Goal: Task Accomplishment & Management: Manage account settings

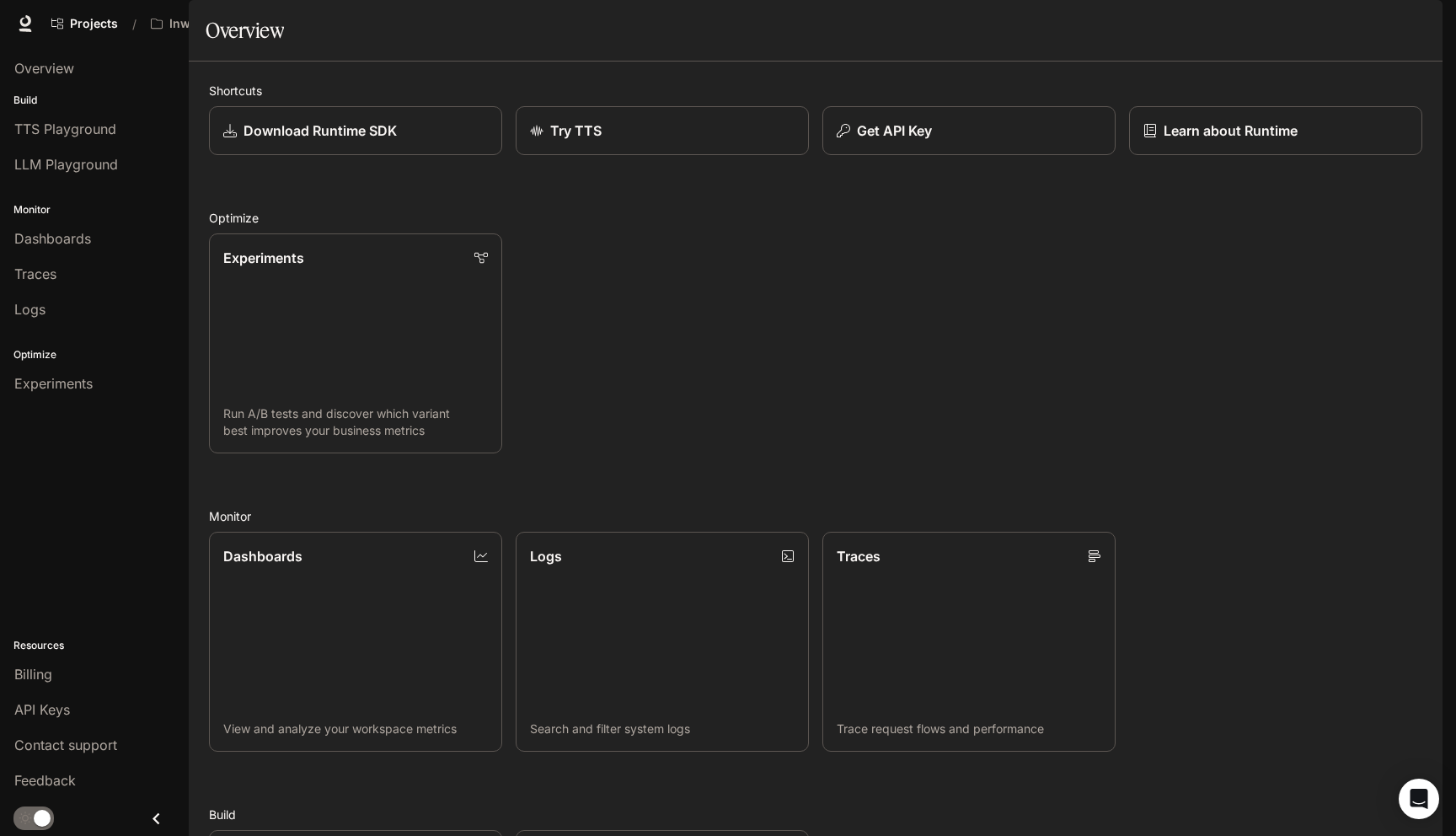
click at [1142, 18] on span "Character Studio" at bounding box center [1138, 24] width 93 height 21
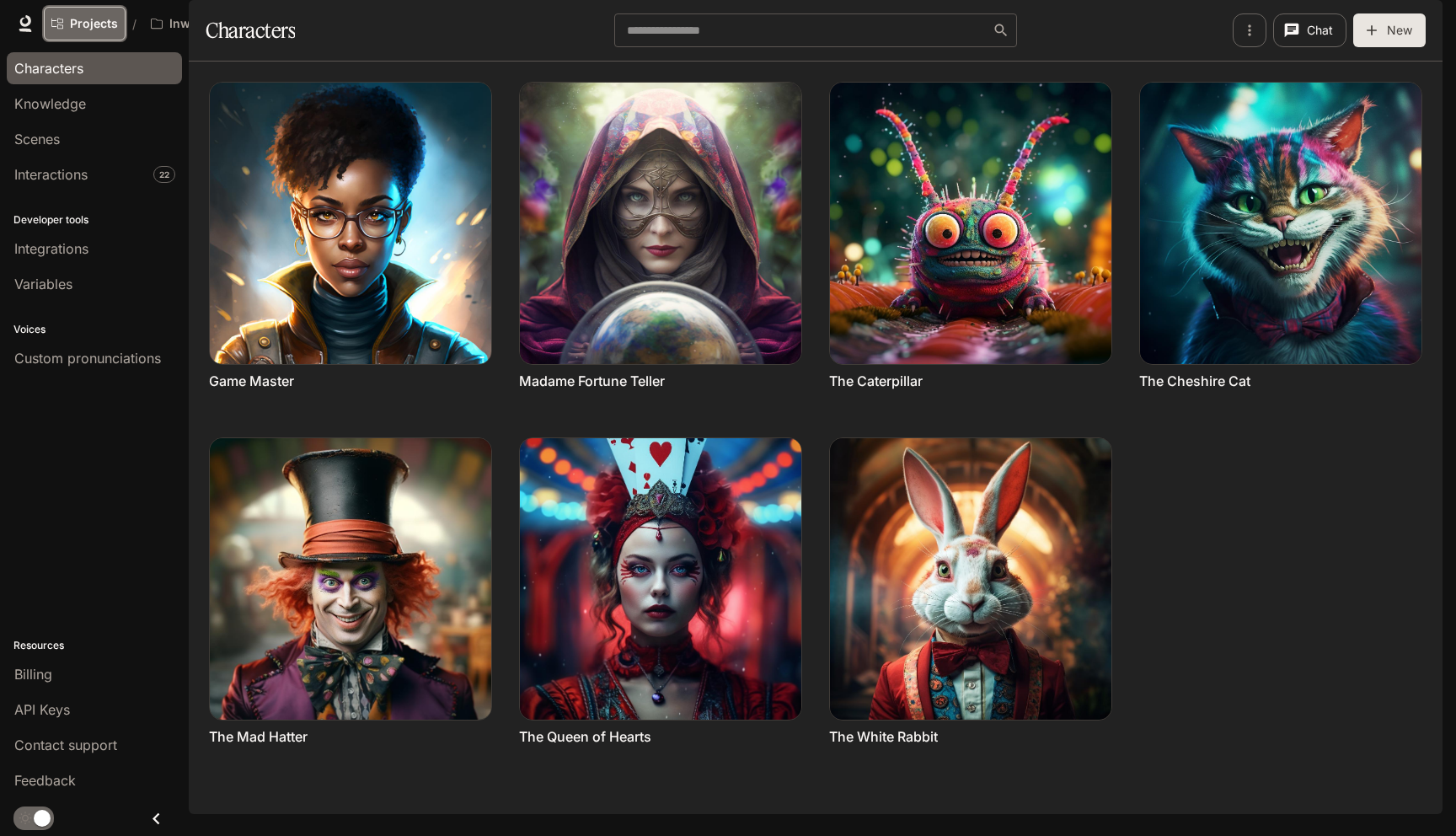
click at [106, 27] on span "Projects" at bounding box center [93, 24] width 48 height 14
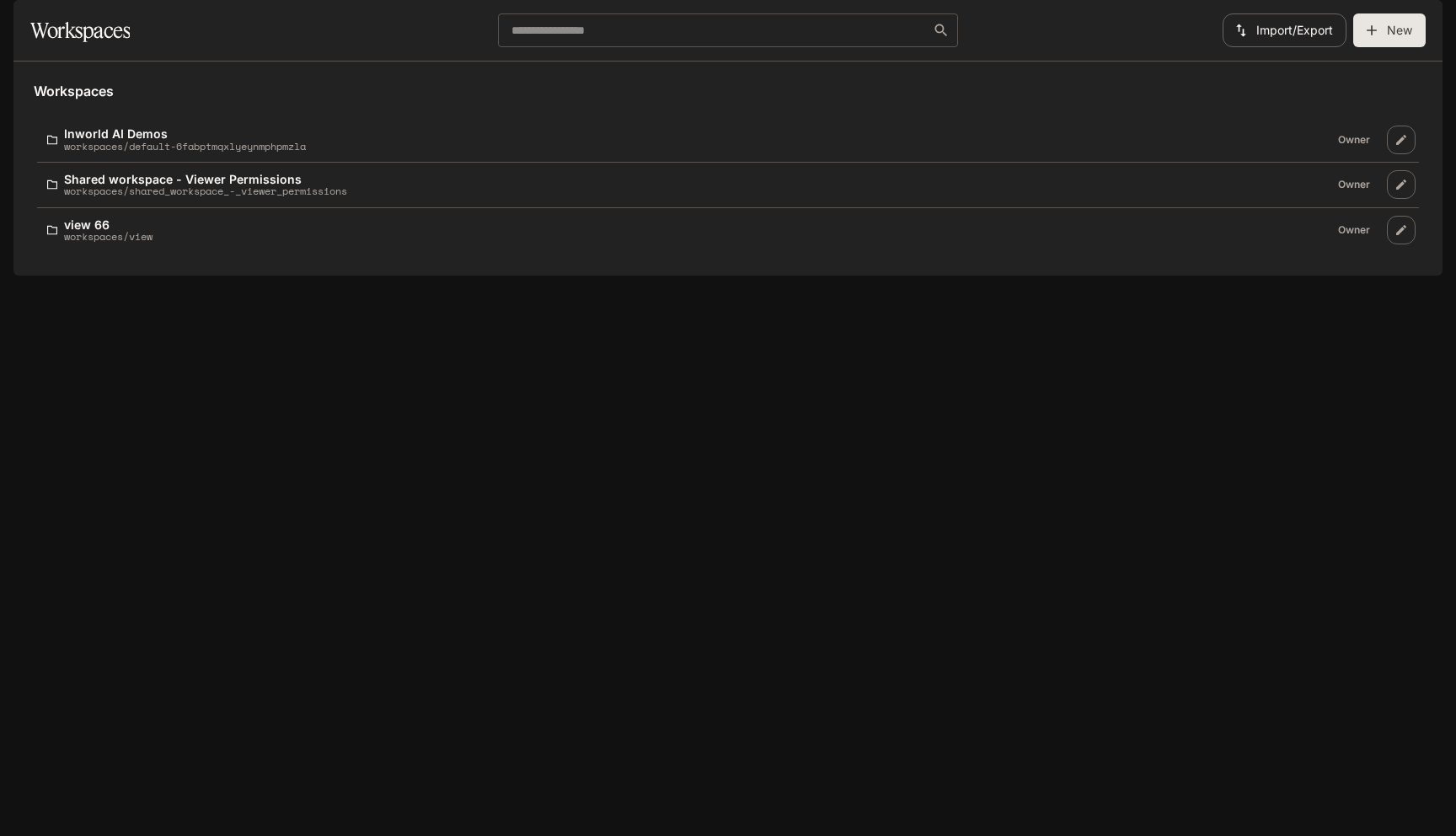
click at [1413, 19] on icon "button" at bounding box center [1418, 23] width 17 height 17
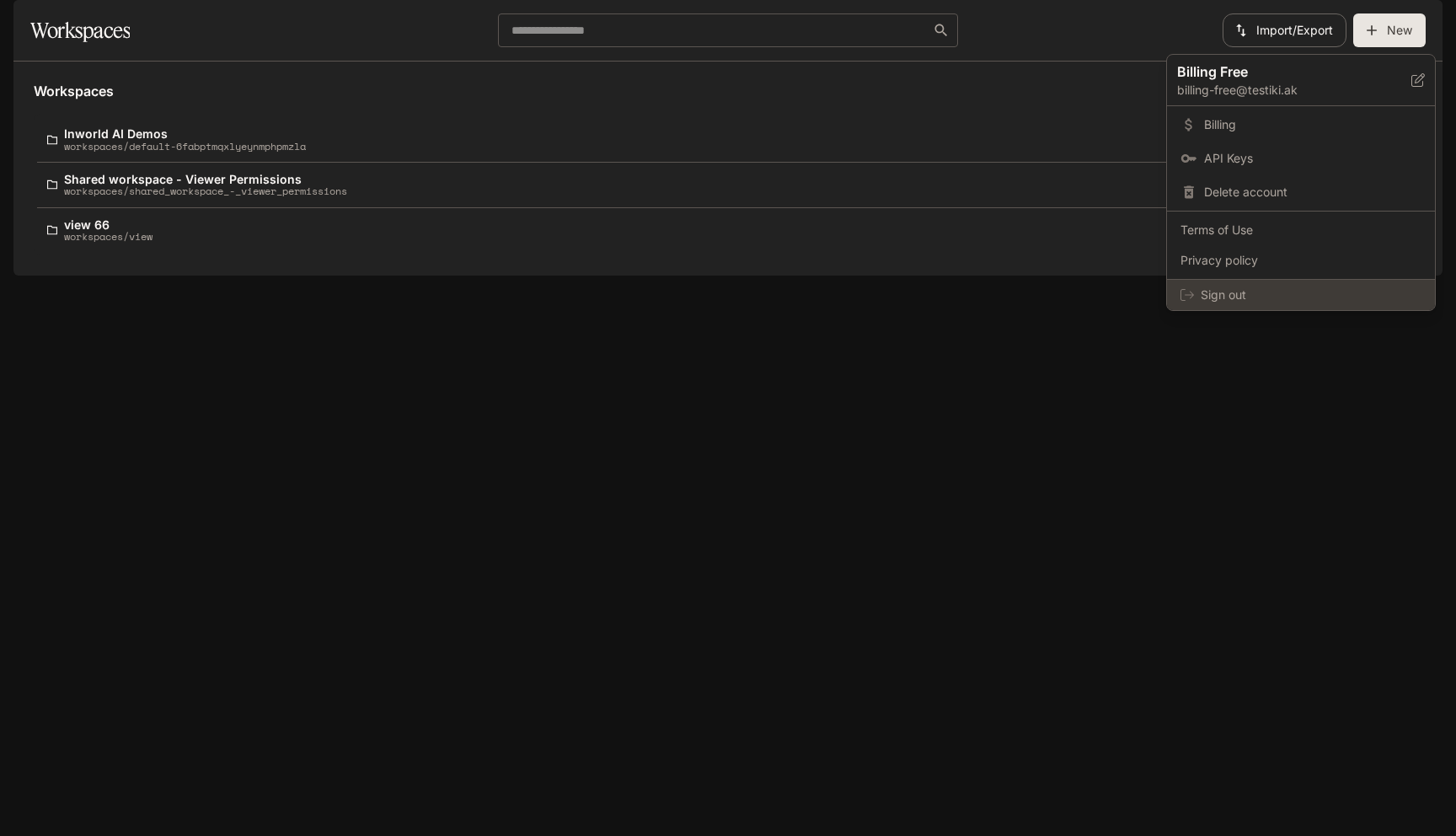
click at [1228, 302] on span "Sign out" at bounding box center [1311, 294] width 221 height 17
